Goal: Task Accomplishment & Management: Complete application form

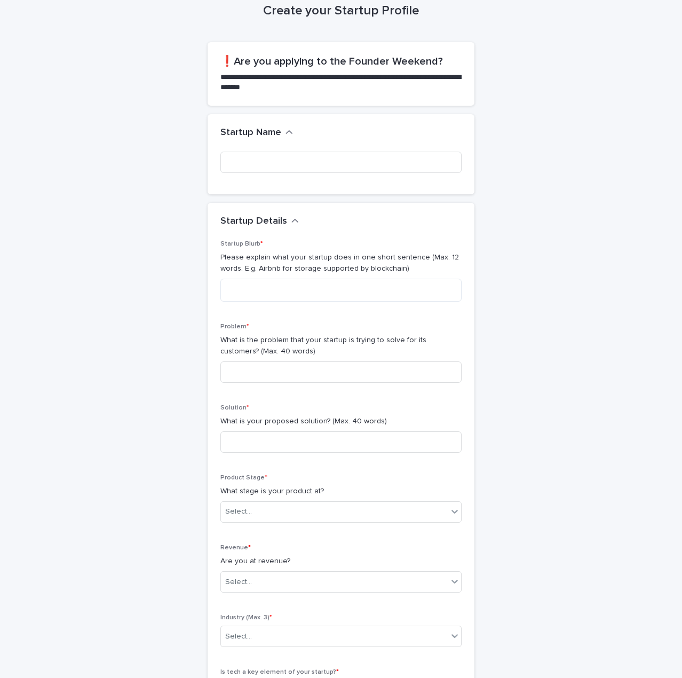
click at [285, 138] on div "button" at bounding box center [288, 133] width 7 height 11
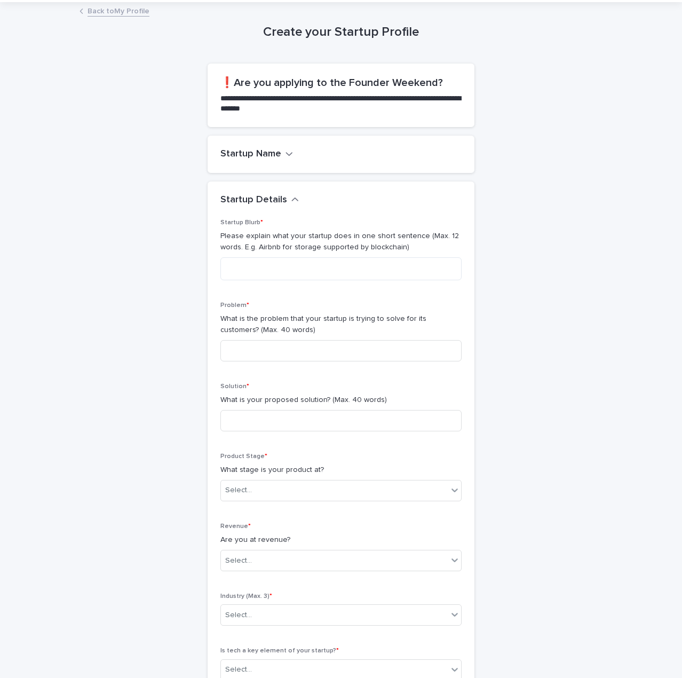
click at [285, 155] on icon "button" at bounding box center [288, 154] width 7 height 10
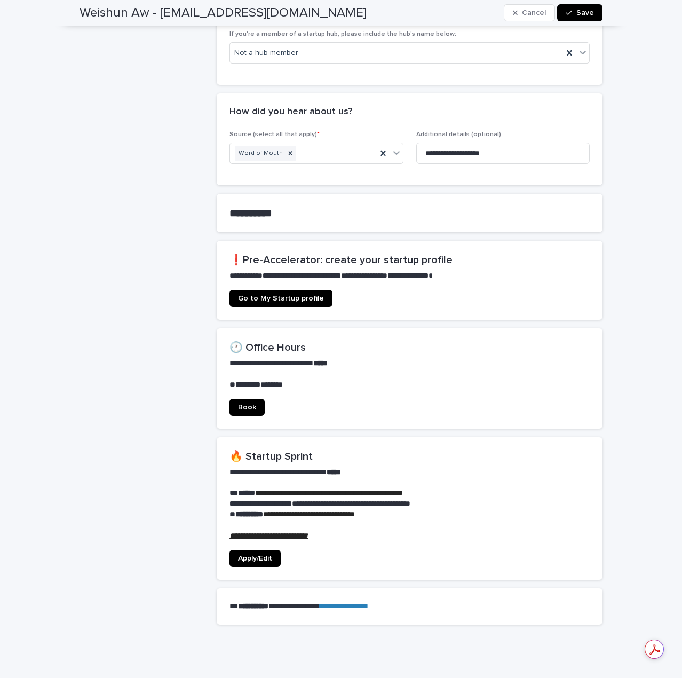
scroll to position [480, 0]
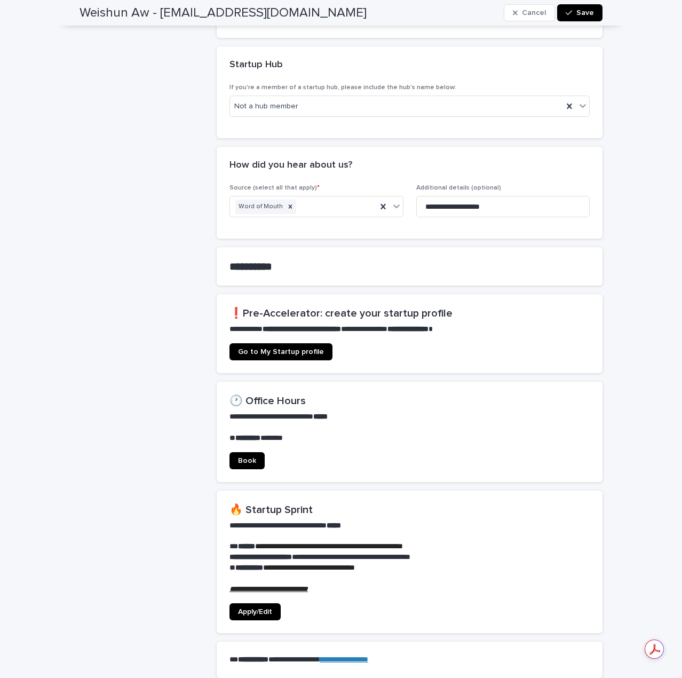
click at [304, 348] on span "Go to My Startup profile" at bounding box center [281, 351] width 86 height 7
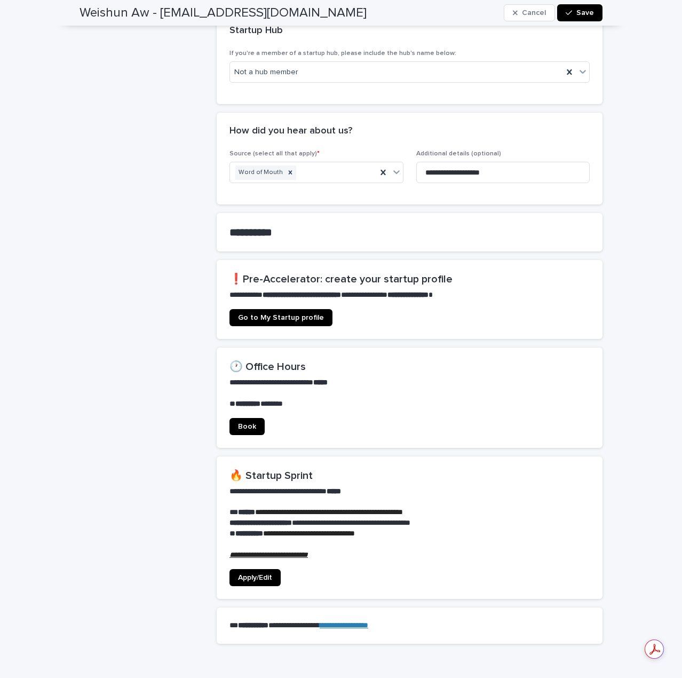
scroll to position [534, 0]
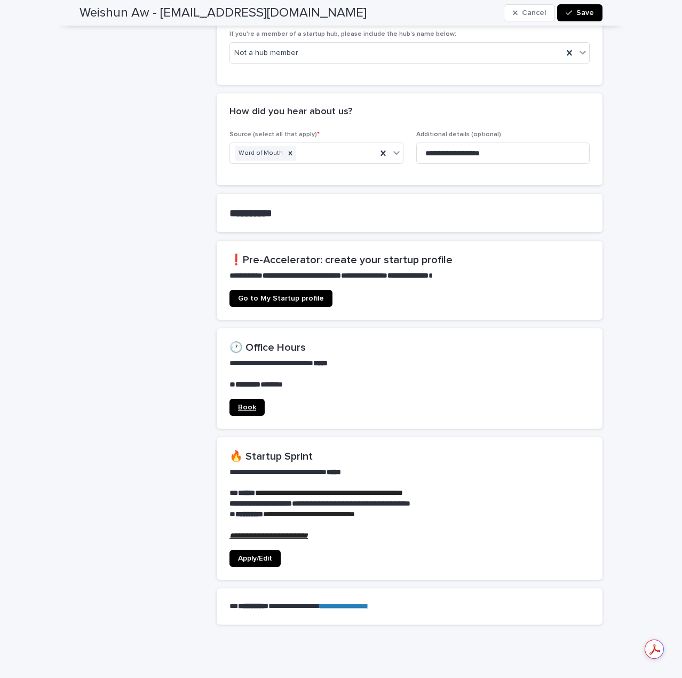
click at [251, 403] on span "Book" at bounding box center [247, 406] width 18 height 7
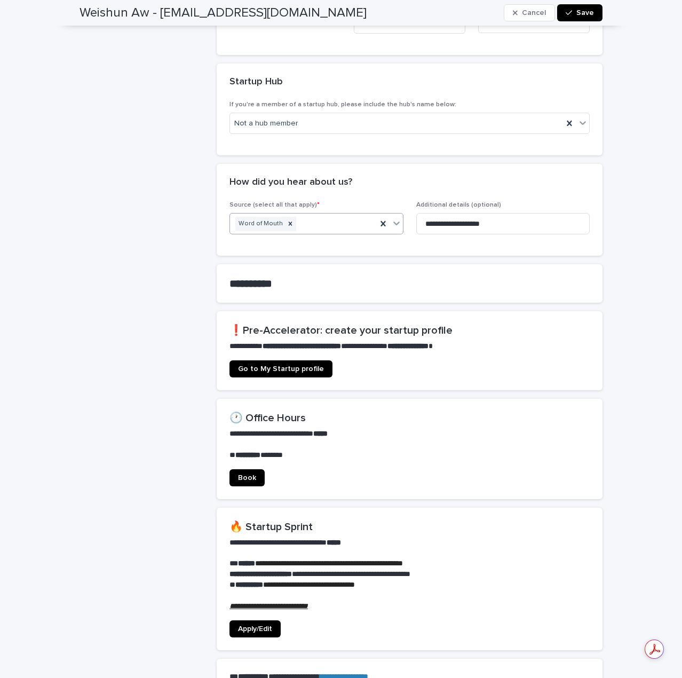
scroll to position [480, 0]
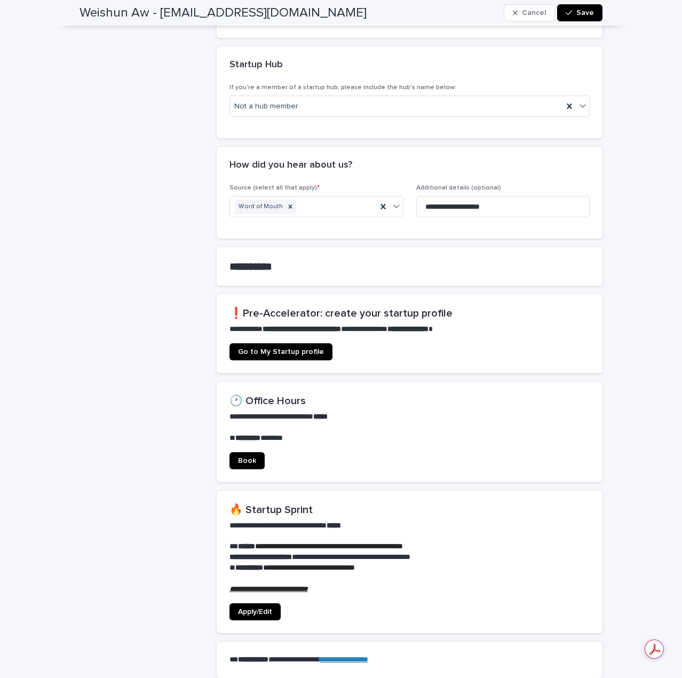
click at [285, 348] on span "Go to My Startup profile" at bounding box center [281, 351] width 86 height 7
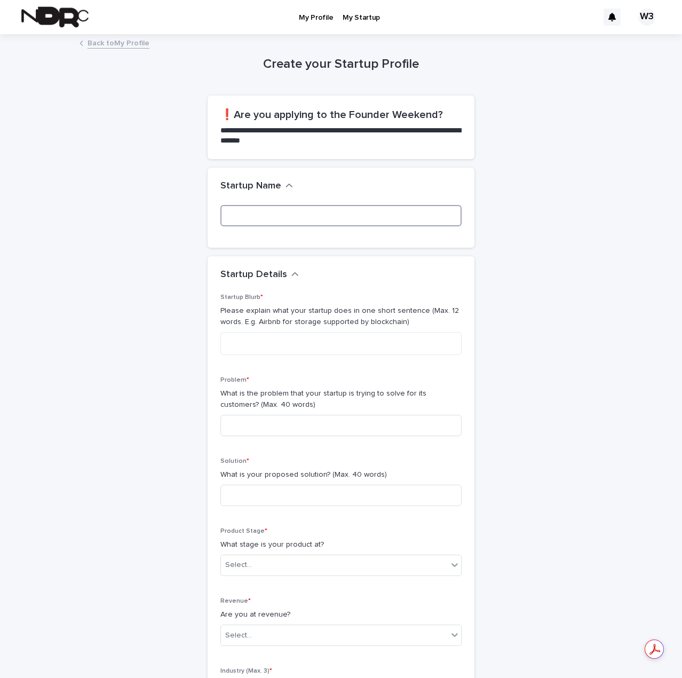
click at [343, 218] on input at bounding box center [340, 215] width 241 height 21
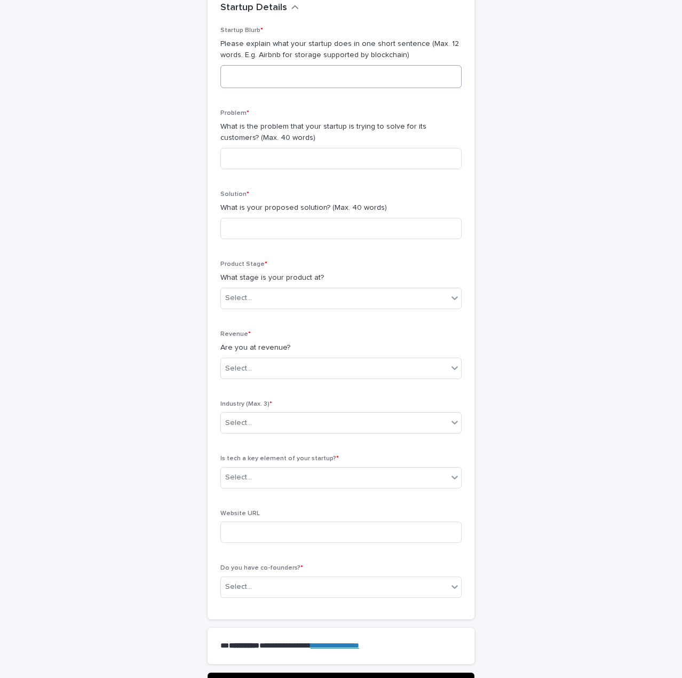
scroll to position [362, 0]
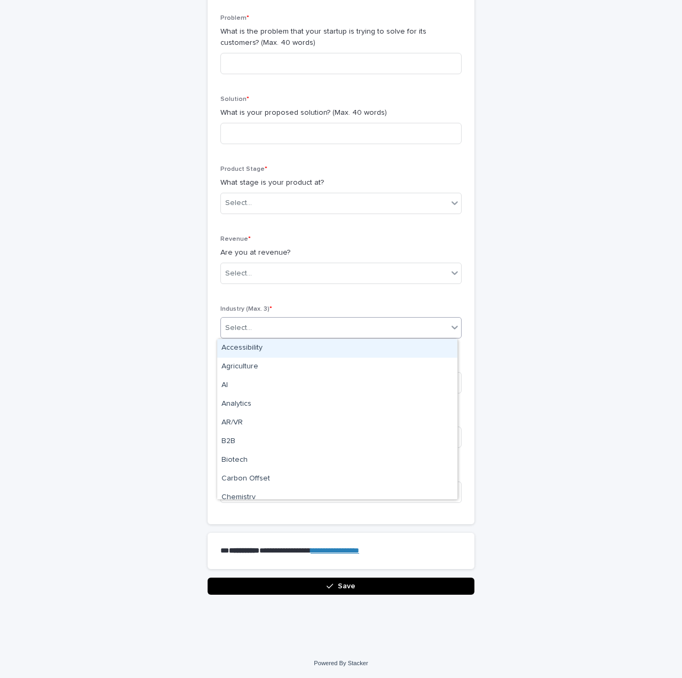
click at [345, 337] on div "Select..." at bounding box center [340, 327] width 241 height 21
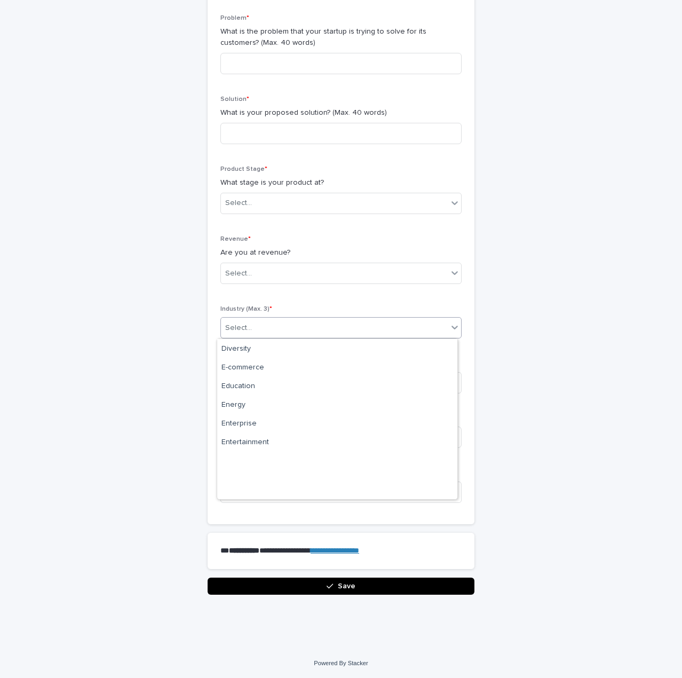
scroll to position [203, 0]
click at [100, 330] on div "**********" at bounding box center [340, 133] width 523 height 921
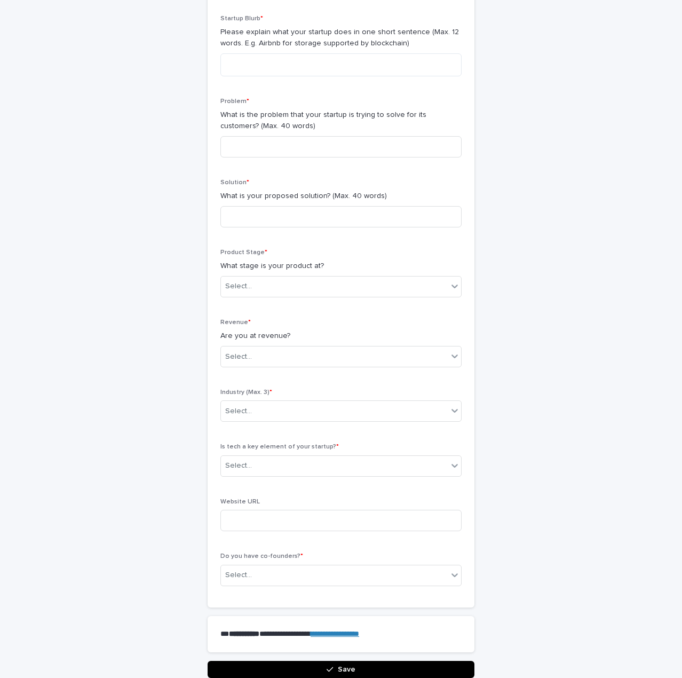
scroll to position [148, 0]
